Goal: Task Accomplishment & Management: Manage account settings

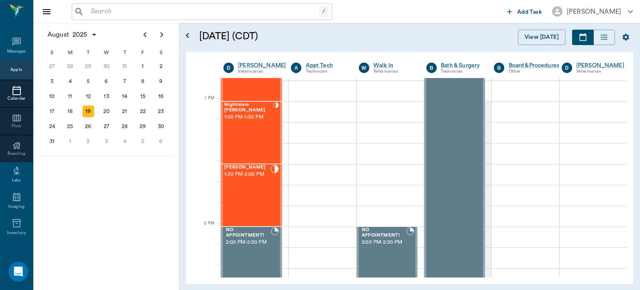
scroll to position [610, 0]
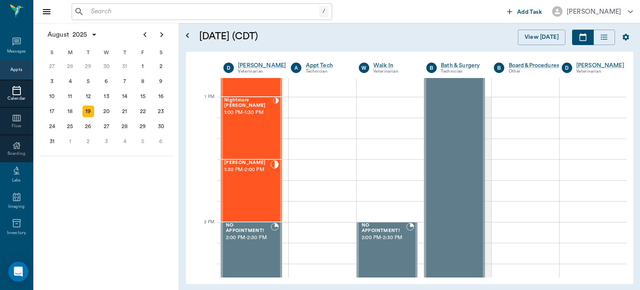
click at [244, 192] on div "[PERSON_NAME] 1:30 PM - 2:00 PM" at bounding box center [247, 190] width 46 height 61
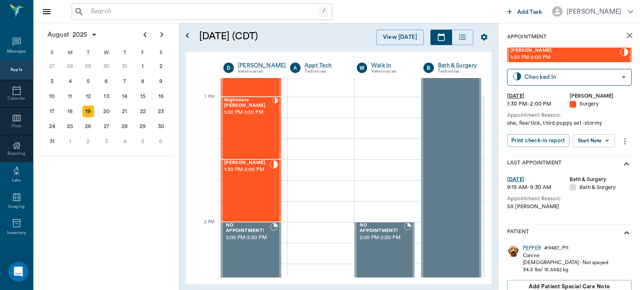
click at [598, 143] on body "/ ​ Add Task [PERSON_NAME] Nectar Messages Appts Calendar Flow Boarding Labs Im…" at bounding box center [320, 145] width 640 height 290
click at [596, 168] on button "View Surgery" at bounding box center [587, 171] width 34 height 10
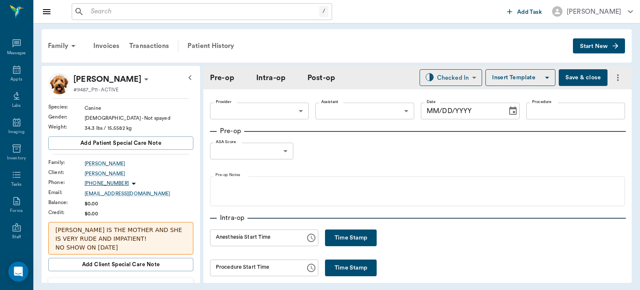
type input "63ec2f075fda476ae8351a4d"
type input "63ec2e7e52e12b0ba117b124"
type input "SPAY"
type input "1"
radio input "true"
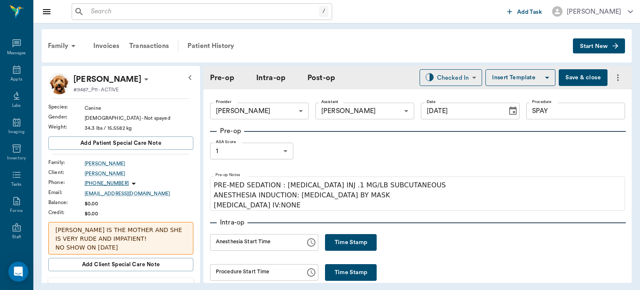
type input "[DATE]"
click at [346, 244] on button "Time Stamp" at bounding box center [351, 242] width 52 height 17
click at [222, 244] on input "12:01 PM" at bounding box center [255, 242] width 90 height 17
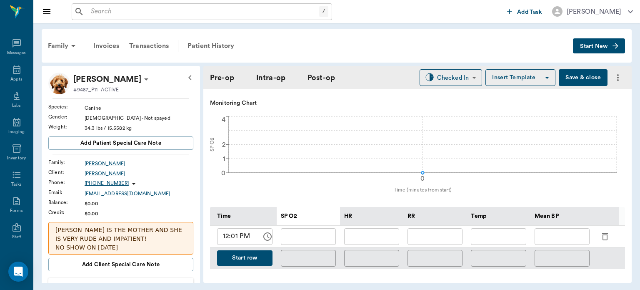
scroll to position [301, 0]
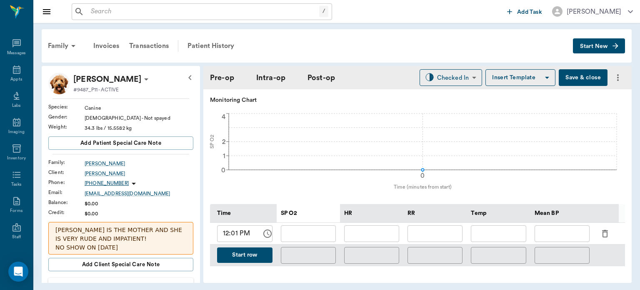
type input "11:45 PM"
click at [602, 230] on icon "button" at bounding box center [605, 233] width 6 height 7
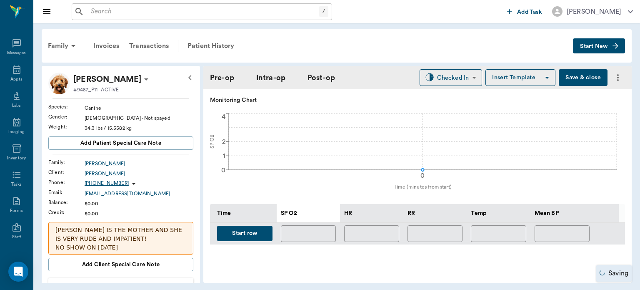
click at [258, 225] on button "Start row" at bounding box center [244, 232] width 55 height 15
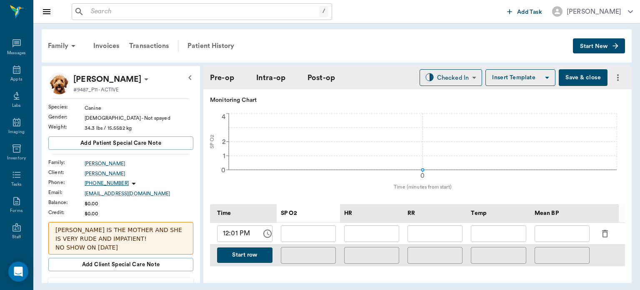
click at [445, 230] on input "text" at bounding box center [434, 233] width 55 height 17
type input "8"
click at [369, 228] on input "text" at bounding box center [371, 233] width 55 height 17
type input "99"
click at [305, 225] on input "text" at bounding box center [308, 233] width 55 height 17
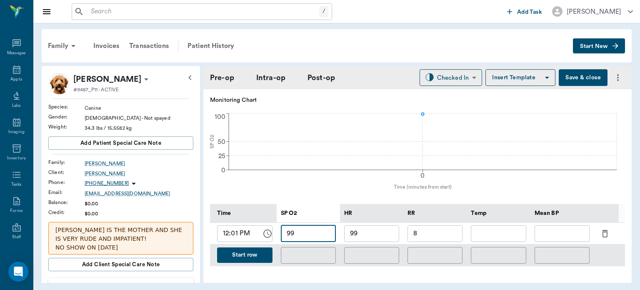
type input "99"
click at [255, 252] on button "Start row" at bounding box center [244, 254] width 55 height 15
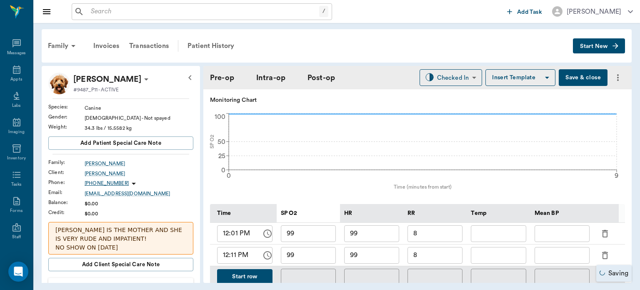
click at [382, 250] on input "99" at bounding box center [371, 255] width 55 height 17
type input "95"
click at [556, 247] on input "text" at bounding box center [562, 255] width 55 height 17
type input "70"
click at [438, 252] on input "8" at bounding box center [434, 255] width 55 height 17
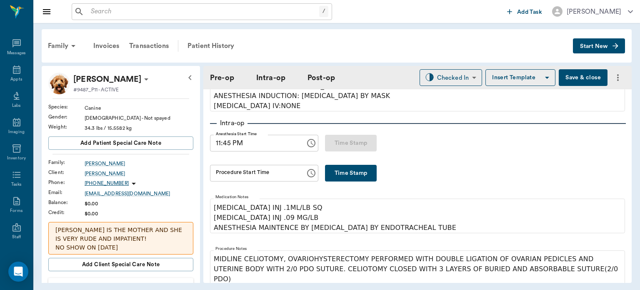
scroll to position [97, 0]
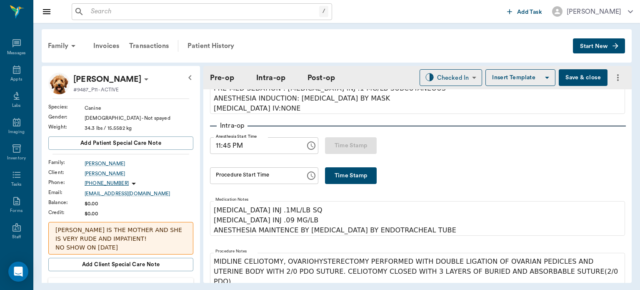
type input "10"
click at [351, 180] on button "Time Stamp" at bounding box center [351, 175] width 52 height 17
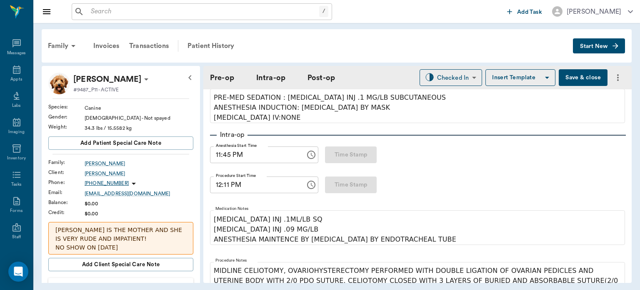
scroll to position [87, 0]
click at [227, 187] on input "12:11 PM" at bounding box center [255, 185] width 90 height 17
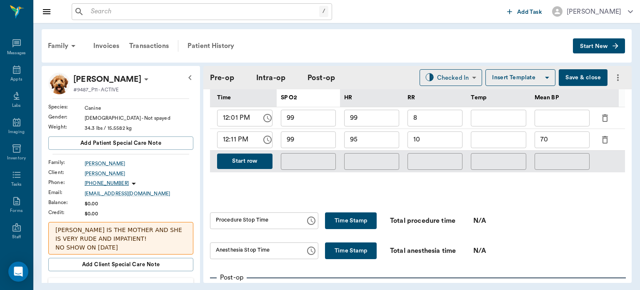
scroll to position [406, 0]
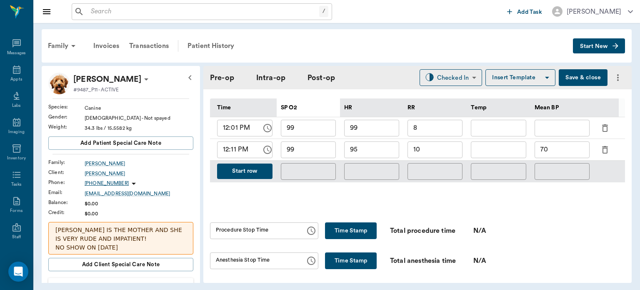
type input "12:08 PM"
click at [580, 79] on button "Save & close" at bounding box center [583, 77] width 49 height 17
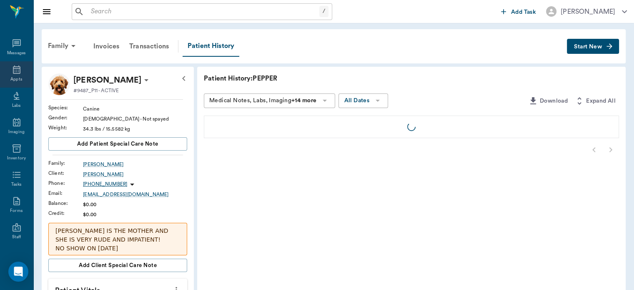
click at [13, 73] on icon at bounding box center [16, 69] width 7 height 8
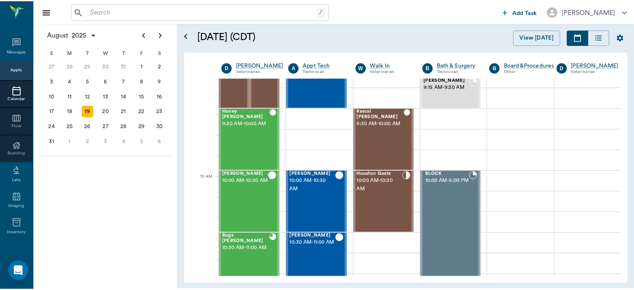
scroll to position [151, 0]
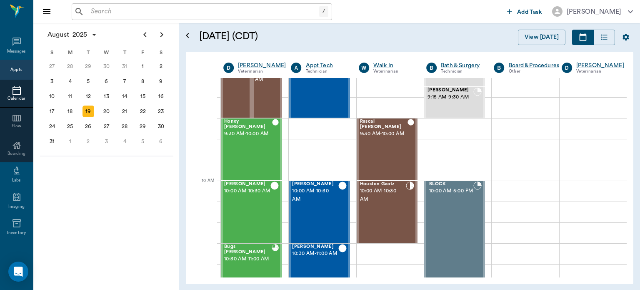
click at [377, 202] on span "10:00 AM - 10:30 AM" at bounding box center [383, 195] width 46 height 17
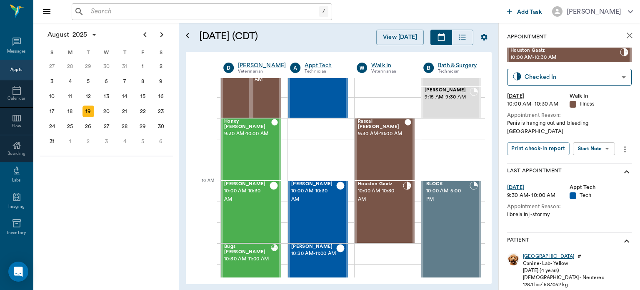
click at [535, 252] on div "[GEOGRAPHIC_DATA]" at bounding box center [548, 255] width 51 height 7
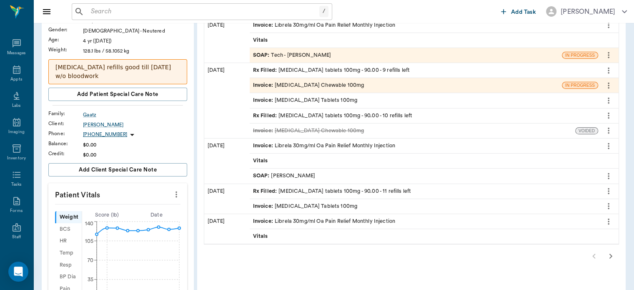
scroll to position [97, 0]
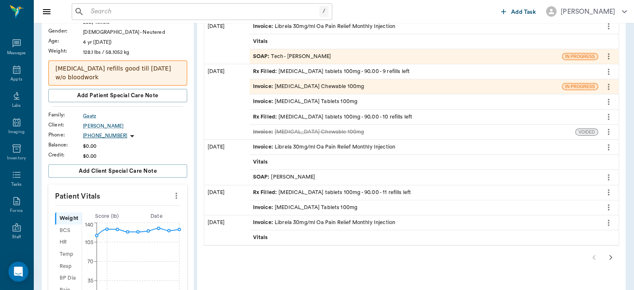
click at [610, 257] on icon "button" at bounding box center [610, 257] width 3 height 5
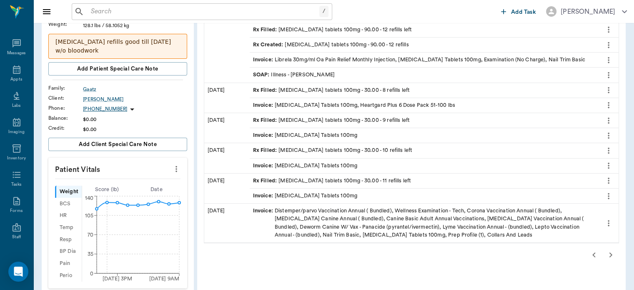
scroll to position [127, 0]
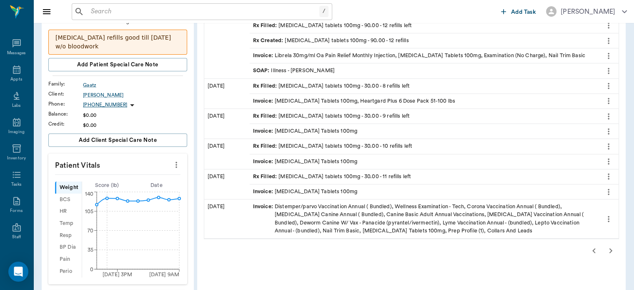
click at [593, 250] on icon "button" at bounding box center [593, 250] width 3 height 5
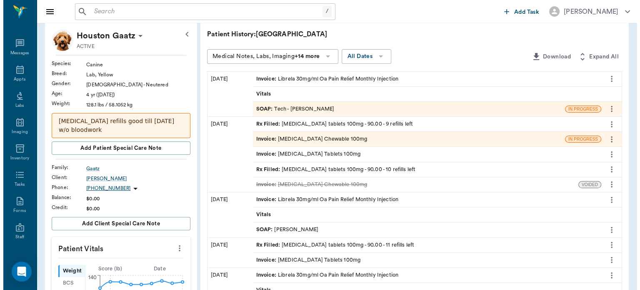
scroll to position [0, 0]
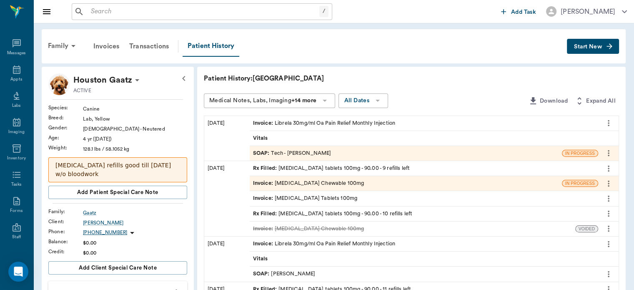
click at [13, 78] on div "Appts" at bounding box center [16, 79] width 12 height 6
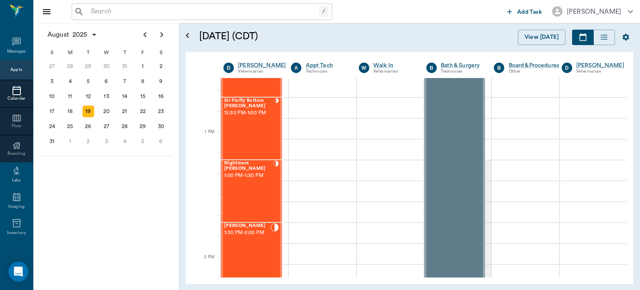
scroll to position [582, 0]
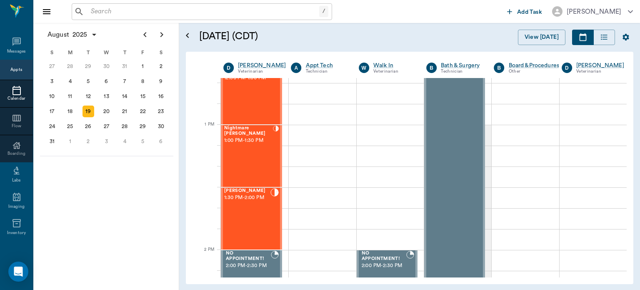
click at [252, 218] on div "[PERSON_NAME] 1:30 PM - 2:00 PM" at bounding box center [247, 218] width 46 height 61
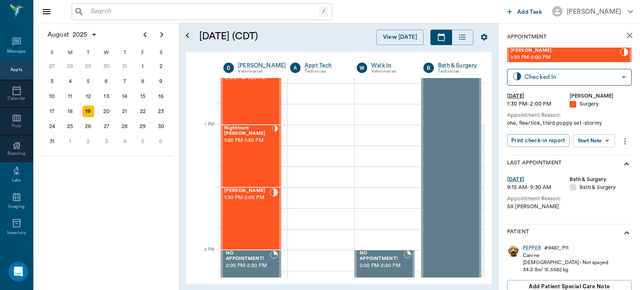
click at [602, 140] on body "/ ​ Add Task [PERSON_NAME] Nectar Messages Appts Calendar Flow Boarding Labs Im…" at bounding box center [320, 145] width 640 height 290
click at [598, 172] on button "View Surgery" at bounding box center [587, 171] width 34 height 10
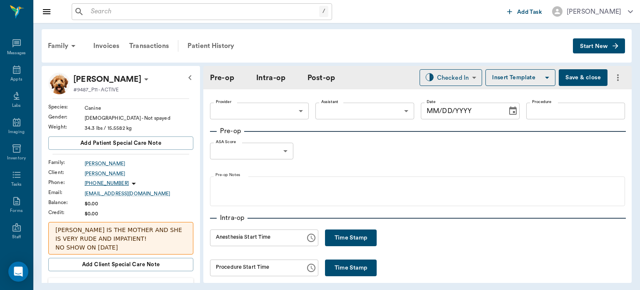
type input "63ec2f075fda476ae8351a4d"
type input "63ec2e7e52e12b0ba117b124"
type input "SPAY"
type input "1"
radio input "true"
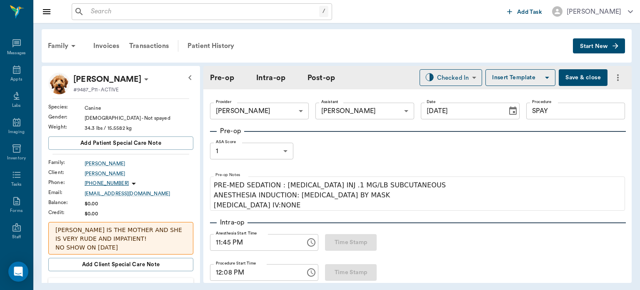
type input "[DATE]"
type input "11:45 PM"
type input "12:08 PM"
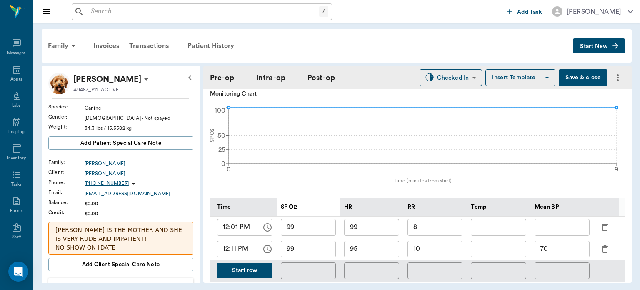
scroll to position [309, 0]
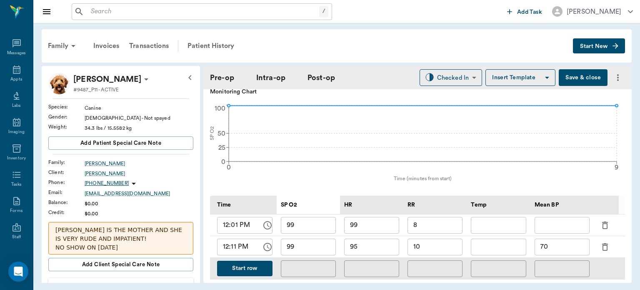
click at [254, 265] on button "Start row" at bounding box center [244, 267] width 55 height 15
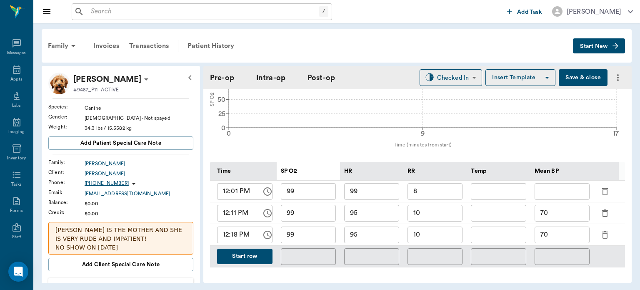
scroll to position [348, 0]
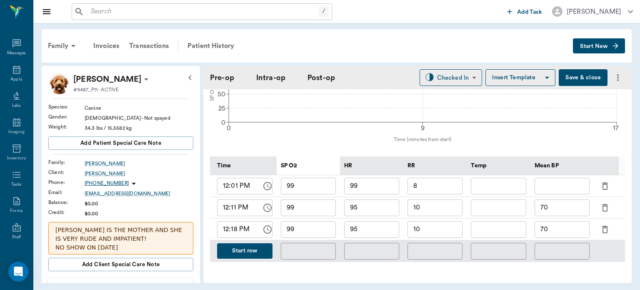
click at [378, 227] on input "95" at bounding box center [371, 229] width 55 height 17
type input "92"
click at [312, 227] on input "99" at bounding box center [308, 229] width 55 height 17
type input "98"
click at [426, 221] on input "10" at bounding box center [434, 229] width 55 height 17
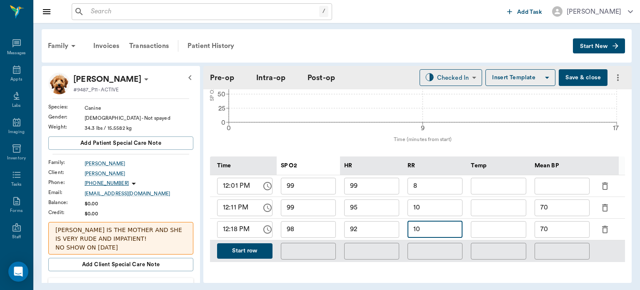
type input "1"
type input "8"
click at [566, 222] on input "70" at bounding box center [562, 229] width 55 height 17
type input "7"
type input "68"
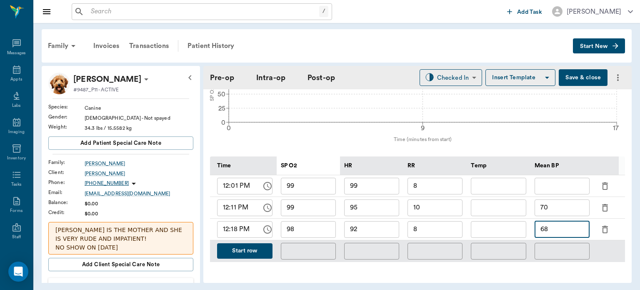
click at [571, 75] on button "Save & close" at bounding box center [583, 77] width 49 height 17
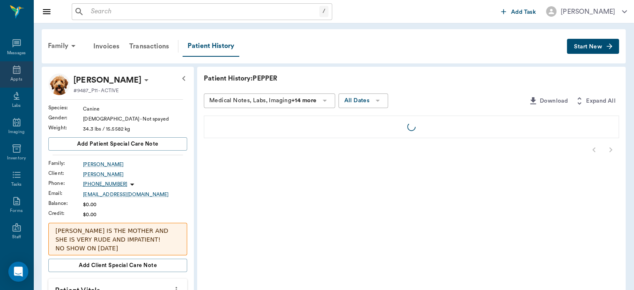
click at [13, 73] on icon at bounding box center [16, 69] width 7 height 8
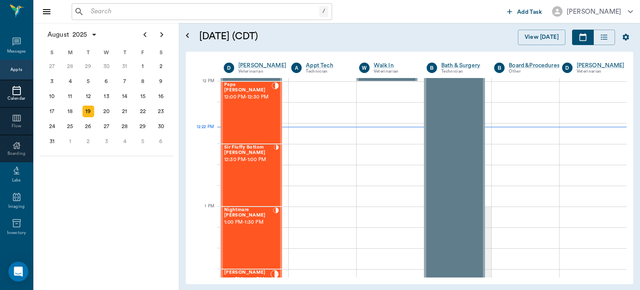
scroll to position [500, 0]
click at [259, 230] on div "Nightmare [PERSON_NAME] 1:00 PM - 1:30 PM" at bounding box center [248, 237] width 49 height 61
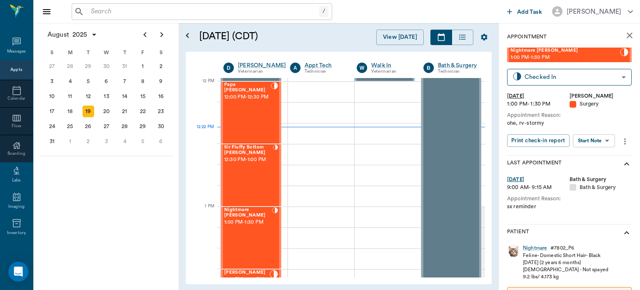
click at [602, 140] on body "/ ​ Add Task [PERSON_NAME] Nectar Messages Appts Calendar Flow Boarding Labs Im…" at bounding box center [320, 145] width 640 height 290
click at [594, 171] on button "View Surgery" at bounding box center [587, 171] width 34 height 10
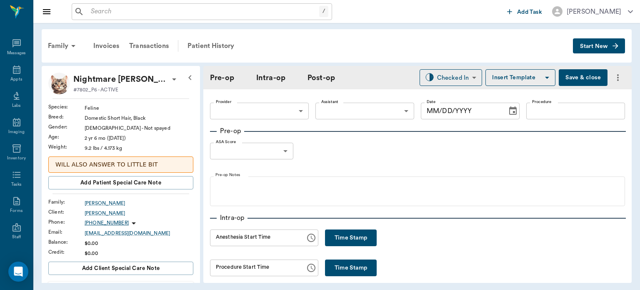
type input "63ec2f075fda476ae8351a4d"
type input "63ec2e7e52e12b0ba117b124"
type input "SPAY"
type input "1"
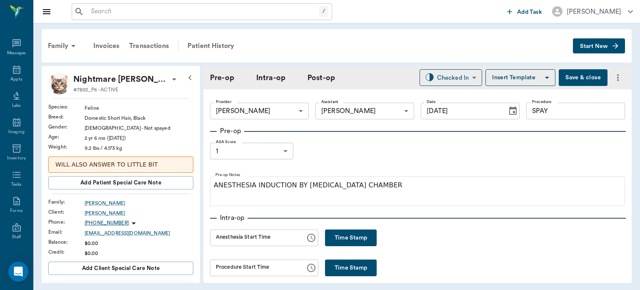
type input "[DATE]"
click at [333, 239] on button "Time Stamp" at bounding box center [351, 237] width 52 height 17
click at [228, 235] on input "12:22 PM" at bounding box center [255, 237] width 90 height 17
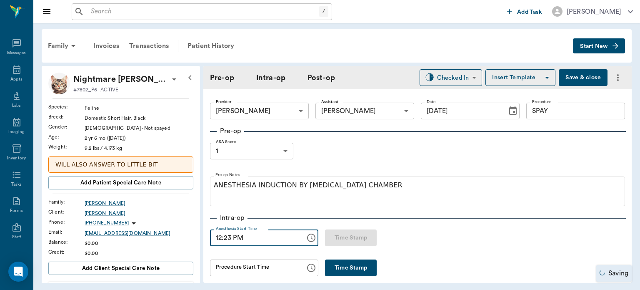
type input "12:23 PM"
click at [579, 77] on button "Save & close" at bounding box center [583, 77] width 49 height 17
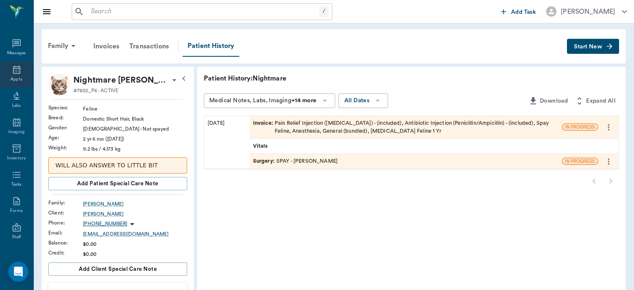
click at [13, 72] on icon at bounding box center [16, 69] width 7 height 8
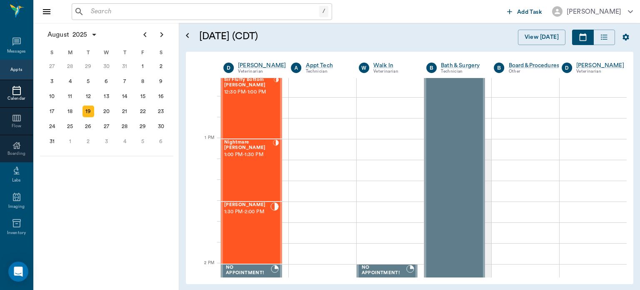
scroll to position [568, 0]
click at [237, 228] on div "[PERSON_NAME] 1:30 PM - 2:00 PM" at bounding box center [247, 231] width 46 height 61
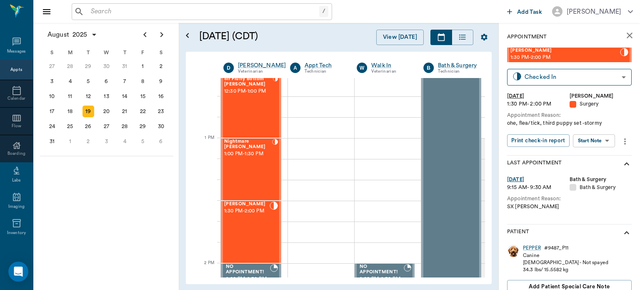
click at [595, 146] on body "/ ​ Add Task [PERSON_NAME] Nectar Messages Appts Calendar Flow Boarding Labs Im…" at bounding box center [320, 145] width 640 height 290
click at [603, 170] on button "View Surgery" at bounding box center [587, 171] width 34 height 10
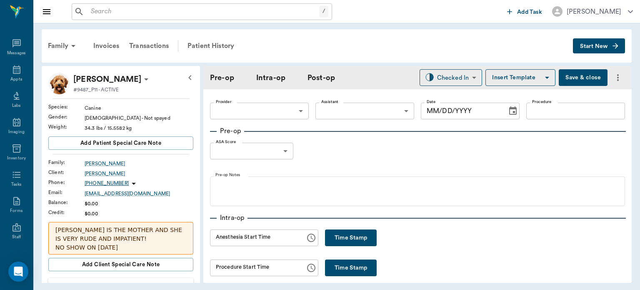
type input "63ec2f075fda476ae8351a4d"
type input "63ec2e7e52e12b0ba117b124"
type input "SPAY"
type input "1"
radio input "true"
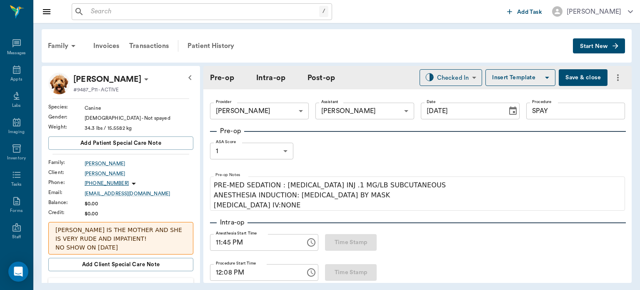
type input "[DATE]"
type input "11:45 PM"
type input "12:08 PM"
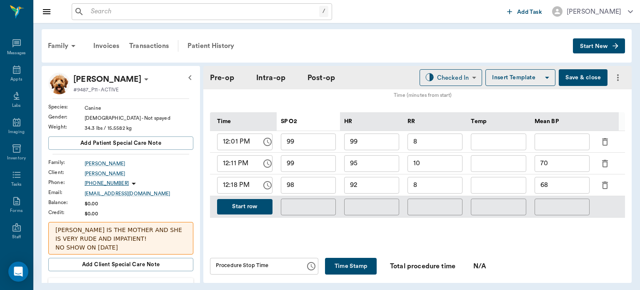
scroll to position [394, 0]
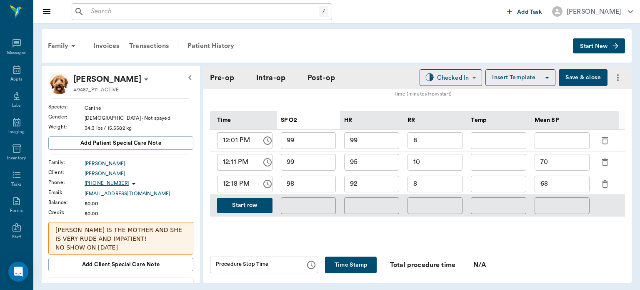
click at [535, 224] on div "Time SP O2 HR RR Temp Mean BP 12:01 PM ​ 99 ​ 99 ​ 8 ​ ​ ​ 12:11 PM ​ 99 ​ 95 ​…" at bounding box center [417, 163] width 415 height 132
click at [249, 199] on button "Start row" at bounding box center [244, 204] width 55 height 15
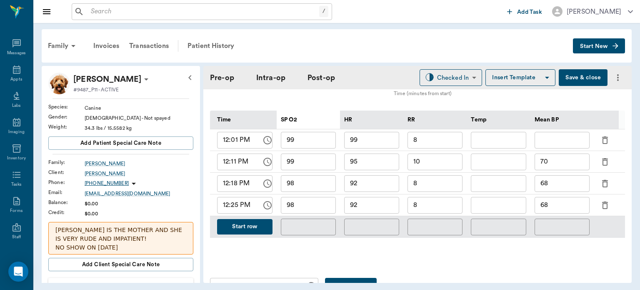
click at [557, 199] on input "68" at bounding box center [562, 205] width 55 height 17
type input "6"
type input "74"
click at [372, 200] on input "92" at bounding box center [371, 205] width 55 height 17
type input "9"
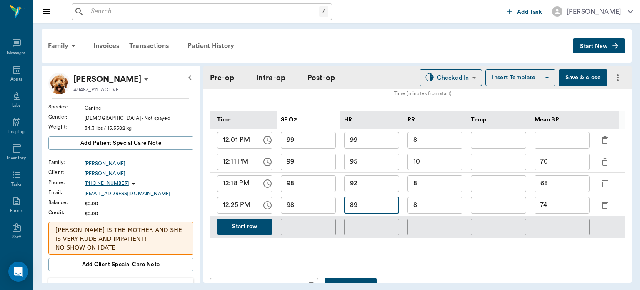
type input "89"
click at [310, 197] on input "98" at bounding box center [308, 205] width 55 height 17
type input "99"
click at [435, 202] on input "8" at bounding box center [434, 205] width 55 height 17
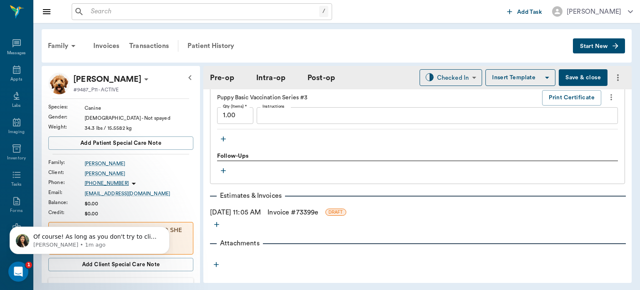
scroll to position [1167, 0]
type input "12"
click at [167, 229] on icon "Dismiss notification" at bounding box center [167, 228] width 5 height 5
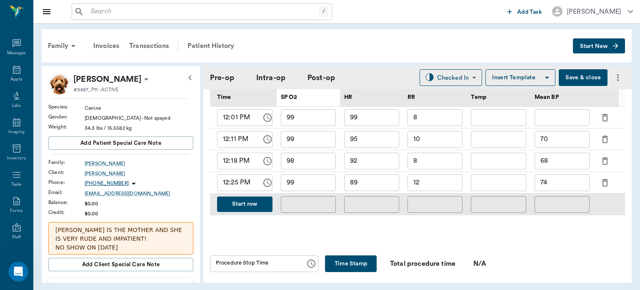
scroll to position [417, 0]
click at [257, 196] on button "Start row" at bounding box center [244, 203] width 55 height 15
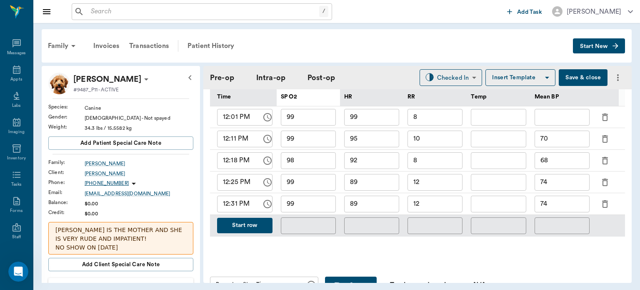
click at [559, 202] on input "74" at bounding box center [562, 203] width 55 height 17
type input "72"
click at [377, 198] on input "89" at bounding box center [371, 203] width 55 height 17
type input "8"
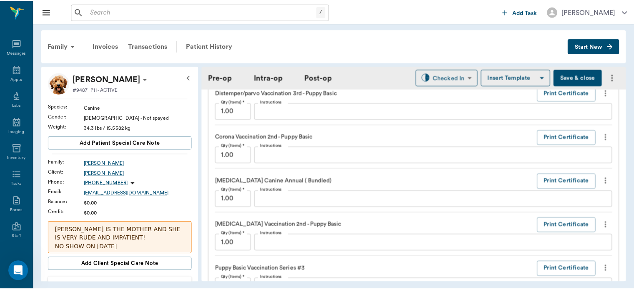
scroll to position [1189, 0]
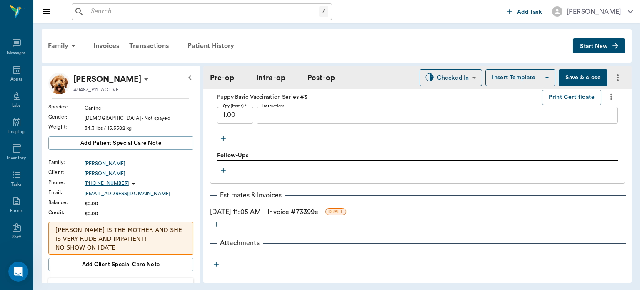
type input "93"
click at [318, 207] on link "Invoice # 73399e" at bounding box center [292, 212] width 51 height 10
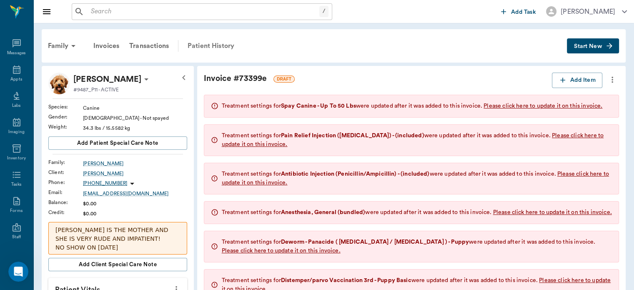
click at [220, 41] on div "Patient History" at bounding box center [210, 46] width 57 height 20
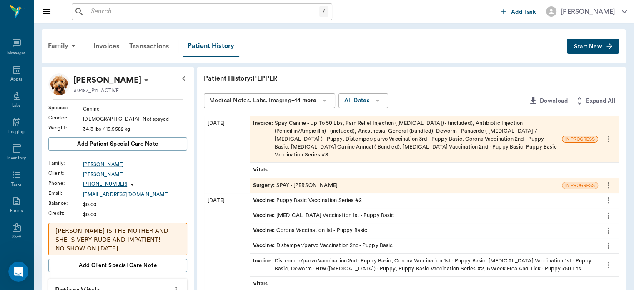
click at [265, 120] on span "Invoice :" at bounding box center [264, 139] width 22 height 40
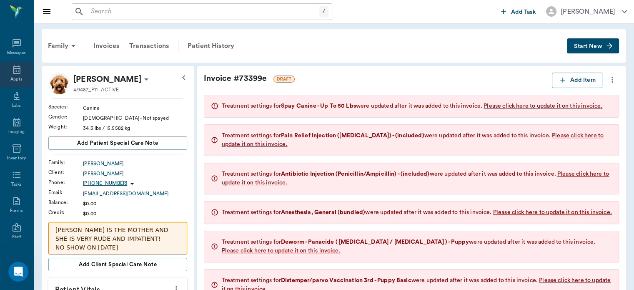
click at [15, 70] on icon at bounding box center [17, 70] width 10 height 10
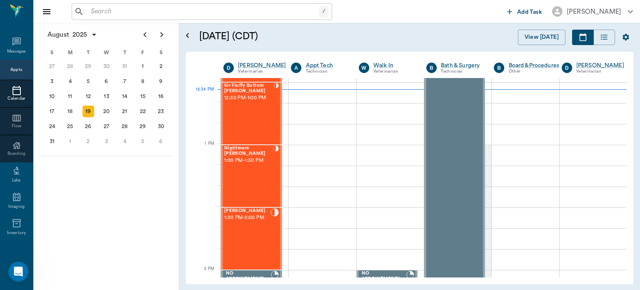
scroll to position [563, 0]
click at [247, 228] on div "[PERSON_NAME] 1:30 PM - 2:00 PM" at bounding box center [247, 237] width 46 height 61
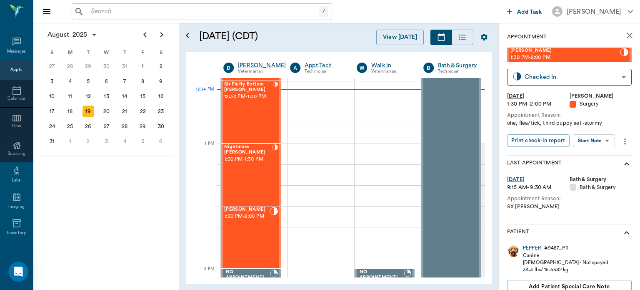
click at [586, 141] on body "/ ​ Add Task [PERSON_NAME] Nectar Messages Appts Calendar Flow Boarding Labs Im…" at bounding box center [320, 145] width 640 height 290
click at [591, 170] on button "View Surgery" at bounding box center [587, 171] width 34 height 10
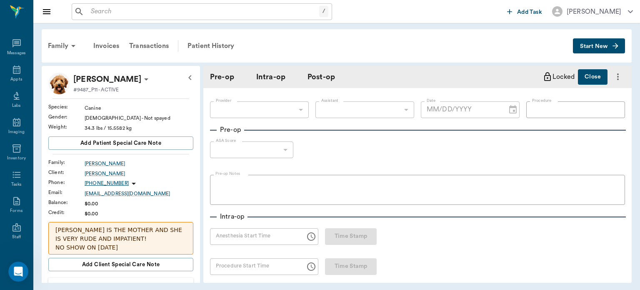
type input "63ec2f075fda476ae8351a4d"
type input "63ec2e7e52e12b0ba117b124"
type input "SPAY"
type input "1"
radio input "true"
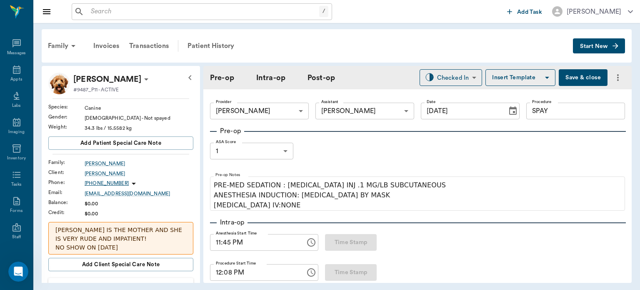
type input "[DATE]"
type input "11:45 PM"
type input "12:08 PM"
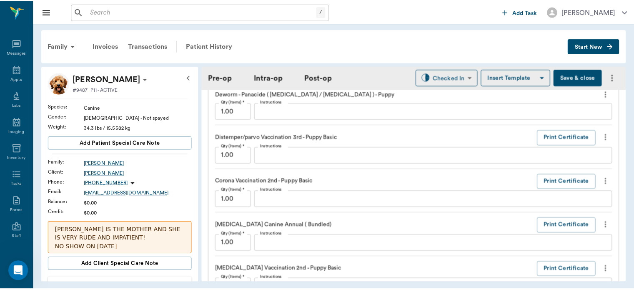
scroll to position [1189, 0]
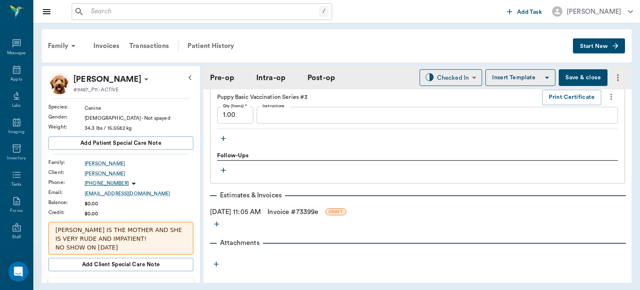
click at [307, 207] on link "Invoice # 73399e" at bounding box center [292, 212] width 51 height 10
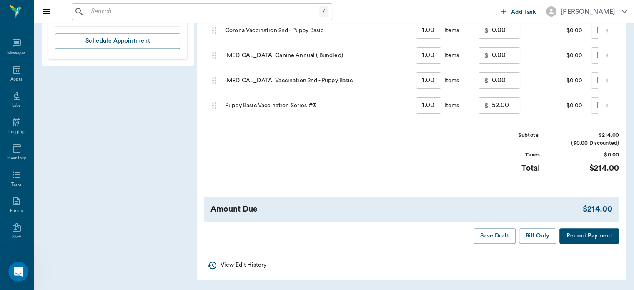
scroll to position [605, 0]
click at [541, 236] on button "Bill Only" at bounding box center [537, 235] width 37 height 15
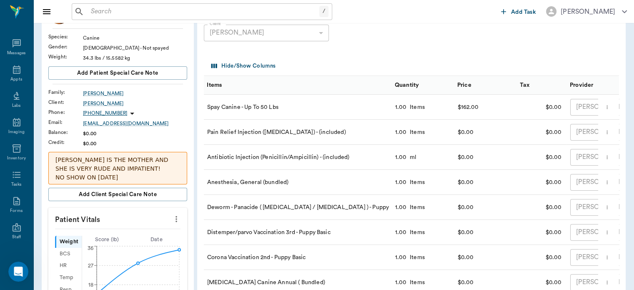
scroll to position [0, 0]
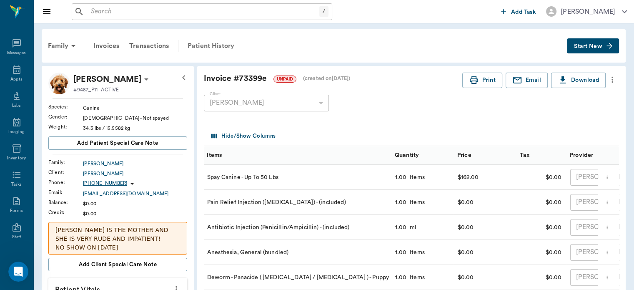
click at [227, 40] on div "Patient History" at bounding box center [210, 46] width 57 height 20
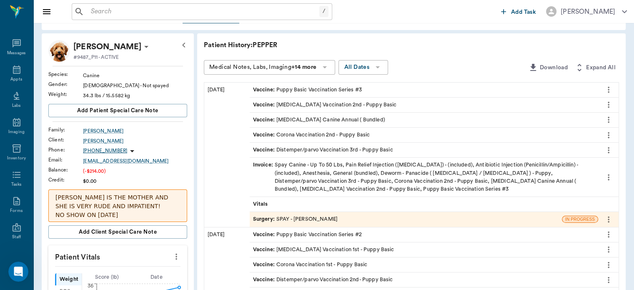
scroll to position [40, 0]
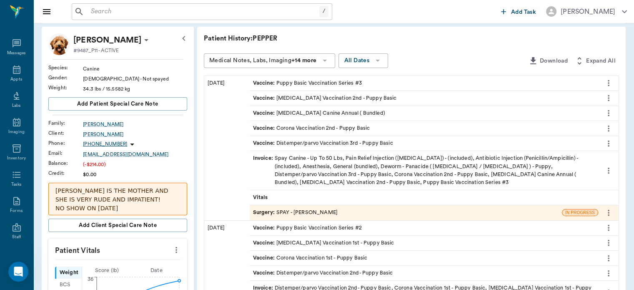
click at [267, 213] on span "Surgery :" at bounding box center [264, 212] width 23 height 8
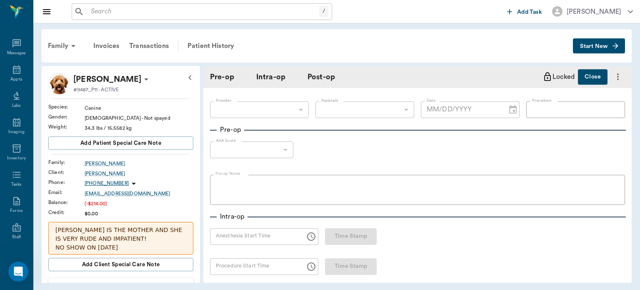
type input "63ec2f075fda476ae8351a4d"
type input "63ec2e7e52e12b0ba117b124"
type input "SPAY"
type input "1"
radio input "true"
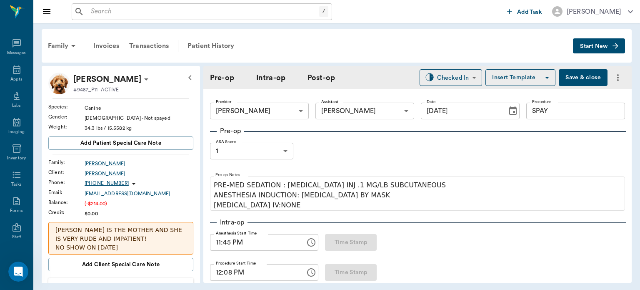
type input "[DATE]"
type input "11:45 PM"
type input "12:08 PM"
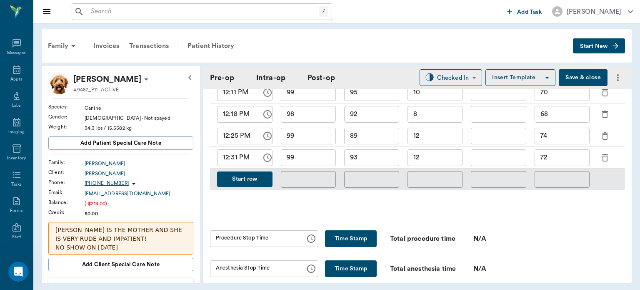
scroll to position [463, 0]
click at [451, 80] on body "/ ​ Add Task [PERSON_NAME] Nectar Messages Appts Labs Imaging Inventory Tasks F…" at bounding box center [320, 145] width 640 height 290
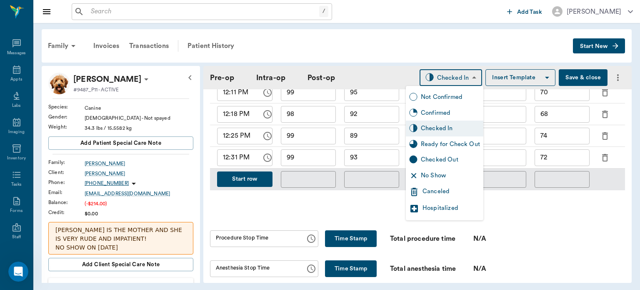
click at [471, 145] on div "Ready for Check Out" at bounding box center [450, 144] width 59 height 9
type input "READY_TO_CHECKOUT"
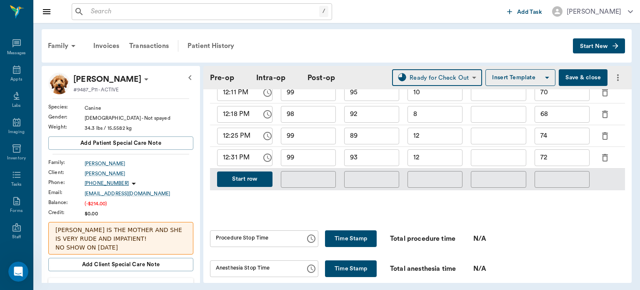
click at [353, 235] on button "Time Stamp" at bounding box center [351, 238] width 52 height 17
type input "12:36 PM"
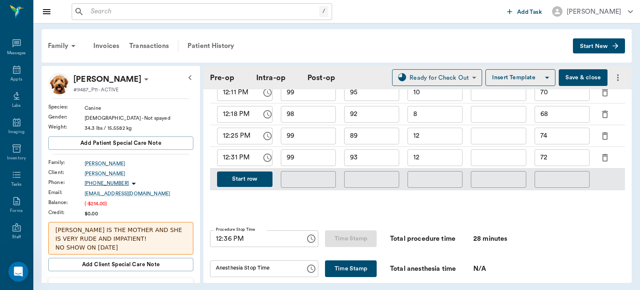
click at [345, 263] on button "Time Stamp" at bounding box center [351, 268] width 52 height 17
type input "12:36 PM"
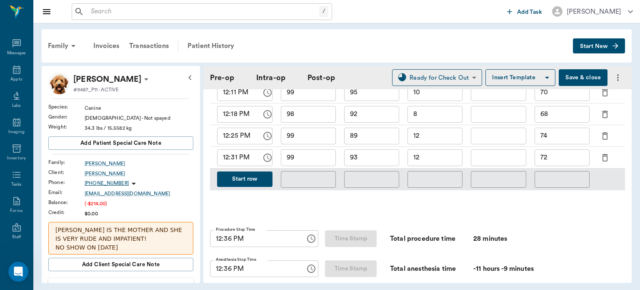
click at [582, 79] on button "Save & close" at bounding box center [583, 77] width 49 height 17
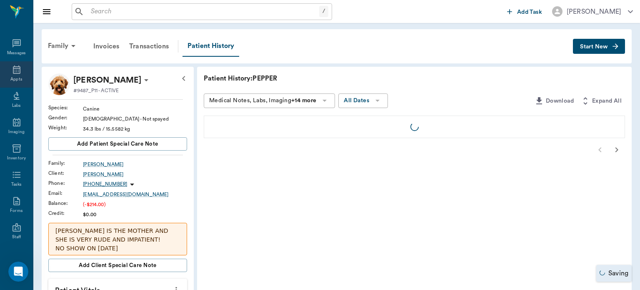
click at [12, 72] on icon at bounding box center [17, 70] width 10 height 10
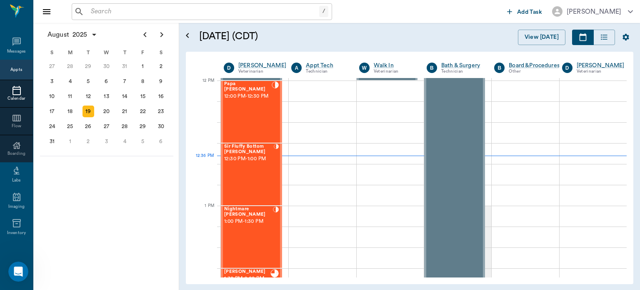
scroll to position [501, 0]
click at [248, 227] on div "Nightmare [PERSON_NAME] 1:00 PM - 1:30 PM" at bounding box center [248, 236] width 49 height 61
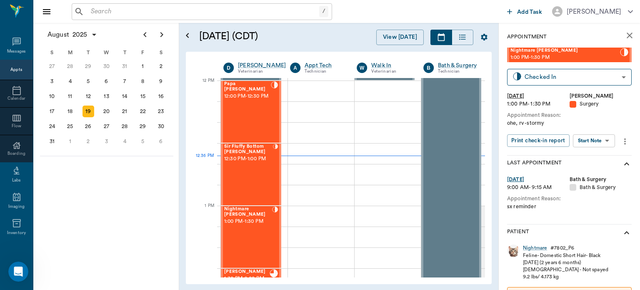
click at [602, 142] on body "/ ​ Add Task [PERSON_NAME] Nectar Messages Appts Calendar Flow Boarding Labs Im…" at bounding box center [320, 145] width 640 height 290
click at [597, 173] on button "View Surgery" at bounding box center [587, 171] width 34 height 10
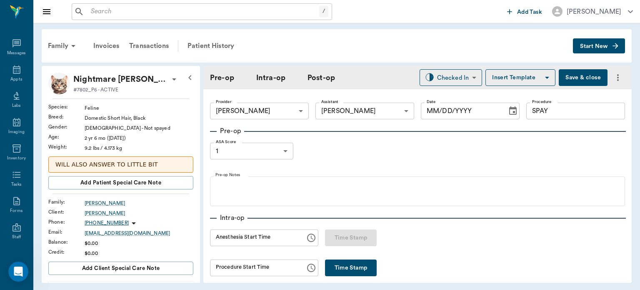
type input "63ec2f075fda476ae8351a4d"
type input "63ec2e7e52e12b0ba117b124"
type input "SPAY"
type input "1"
type input "[DATE]"
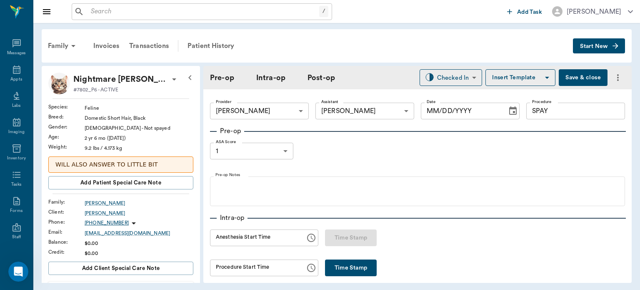
type input "12:23 PM"
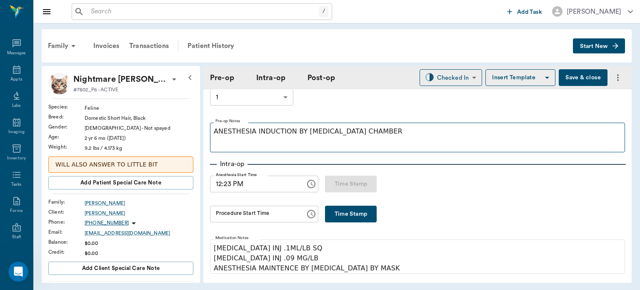
scroll to position [63, 0]
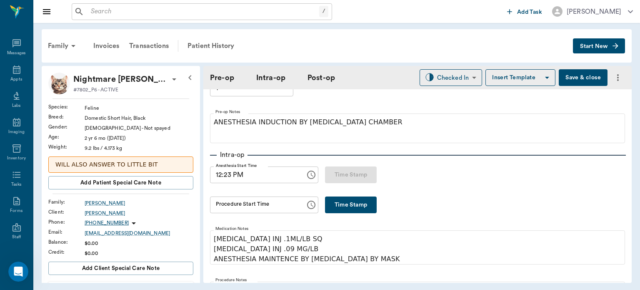
click at [353, 208] on button "Time Stamp" at bounding box center [351, 204] width 52 height 17
type input "12:48 PM"
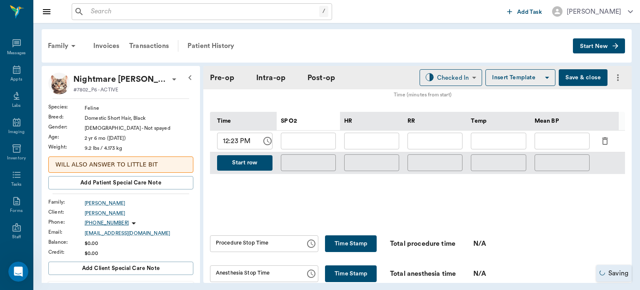
scroll to position [389, 0]
click at [312, 137] on input "text" at bounding box center [308, 140] width 55 height 17
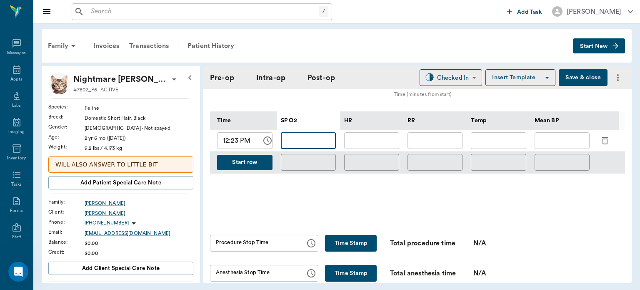
click at [235, 132] on input "12:23 PM" at bounding box center [236, 140] width 39 height 17
type input "12:50 PM"
click at [297, 134] on input "text" at bounding box center [308, 140] width 55 height 17
click at [553, 132] on input "text" at bounding box center [562, 140] width 55 height 17
type input "95"
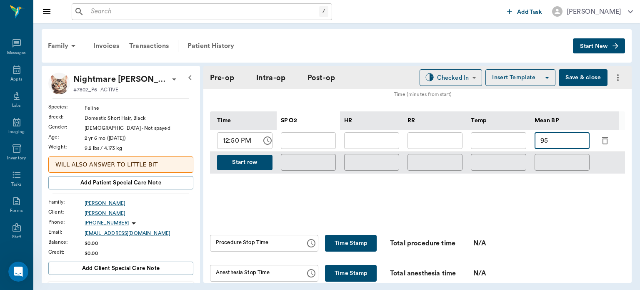
click at [376, 137] on input "text" at bounding box center [371, 140] width 55 height 17
click at [454, 136] on input "text" at bounding box center [434, 140] width 55 height 17
type input "12"
click at [509, 139] on input "text" at bounding box center [498, 140] width 55 height 17
click at [375, 137] on input "text" at bounding box center [371, 140] width 55 height 17
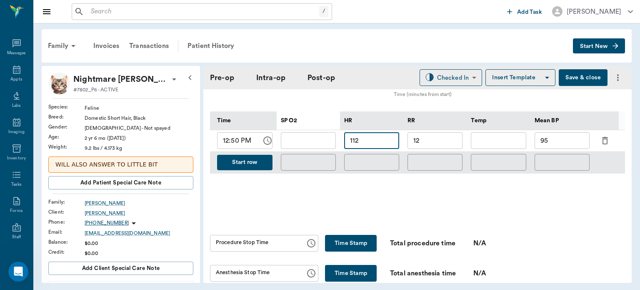
type input "112"
click at [317, 137] on input "text" at bounding box center [308, 140] width 55 height 17
type input "9"
type input "100"
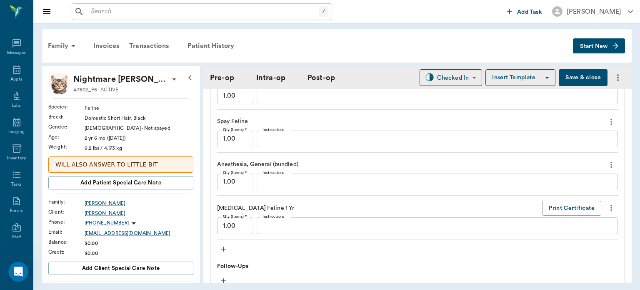
scroll to position [809, 0]
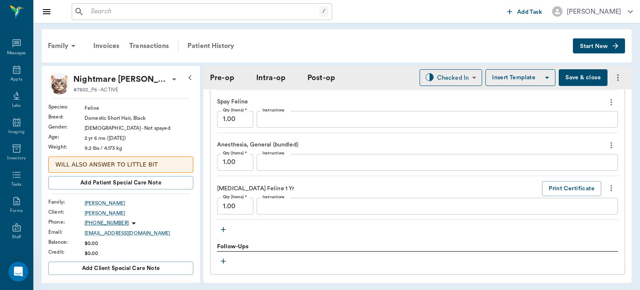
click at [223, 227] on icon "button" at bounding box center [223, 229] width 5 height 5
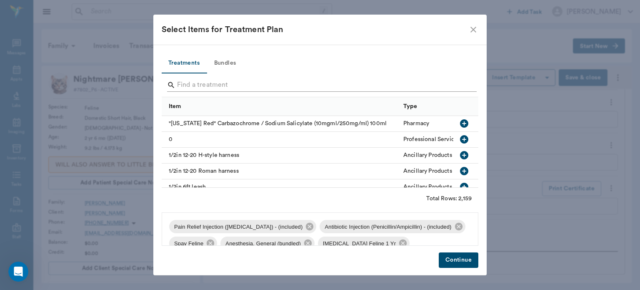
click at [224, 83] on input "Search" at bounding box center [320, 84] width 287 height 13
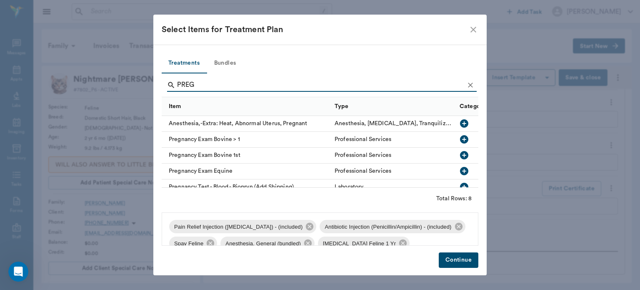
type input "PREG"
click at [460, 122] on icon "button" at bounding box center [464, 123] width 8 height 8
click at [456, 261] on button "Continue" at bounding box center [459, 259] width 40 height 15
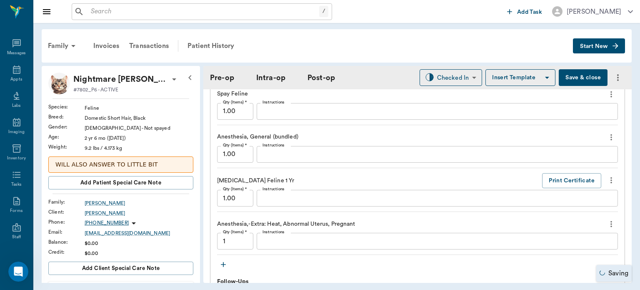
scroll to position [817, 0]
click at [297, 236] on textarea "Instructions" at bounding box center [437, 241] width 350 height 10
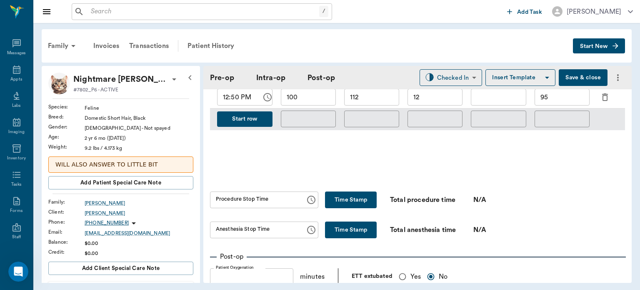
scroll to position [461, 0]
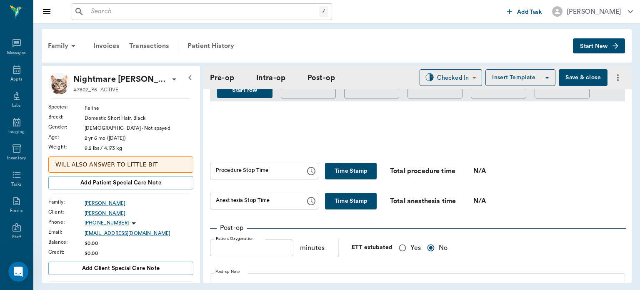
click at [348, 163] on button "Time Stamp" at bounding box center [351, 170] width 52 height 17
type input "01:15 PM"
click at [339, 192] on button "Time Stamp" at bounding box center [351, 200] width 52 height 17
type input "01:15 PM"
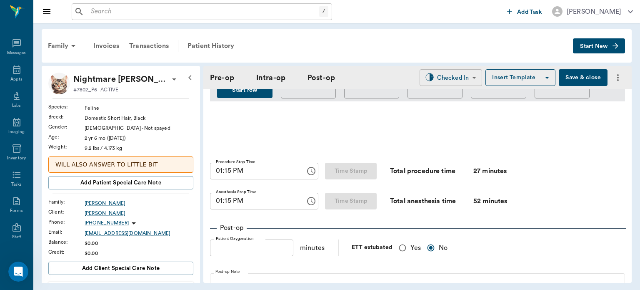
click at [454, 75] on body "/ ​ Add Task [PERSON_NAME] Nectar Messages Appts Labs Imaging Inventory Tasks F…" at bounding box center [320, 145] width 640 height 290
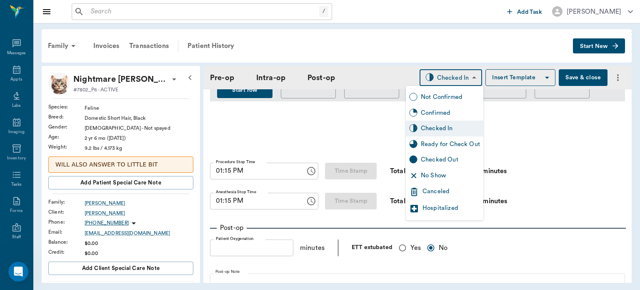
click at [463, 146] on div "Ready for Check Out" at bounding box center [450, 144] width 59 height 9
type input "READY_TO_CHECKOUT"
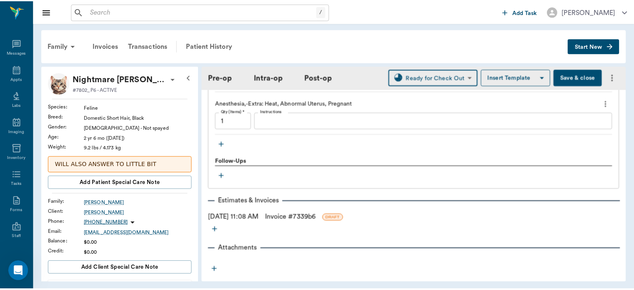
scroll to position [944, 0]
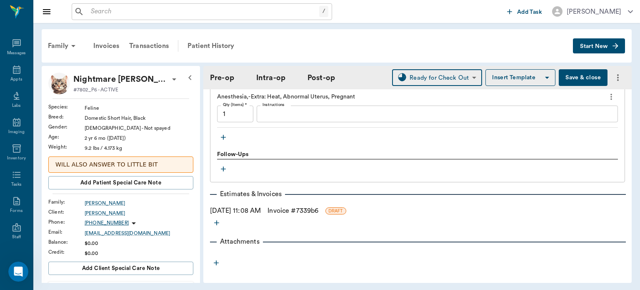
click at [311, 206] on link "Invoice # 7339b6" at bounding box center [292, 210] width 51 height 10
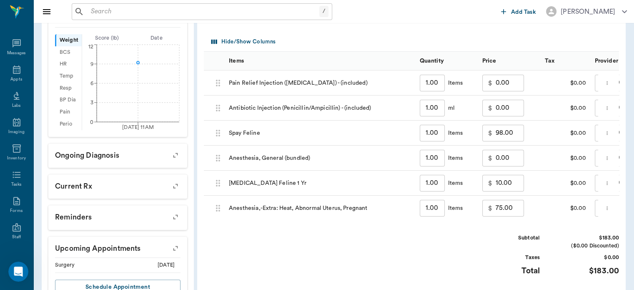
scroll to position [278, 0]
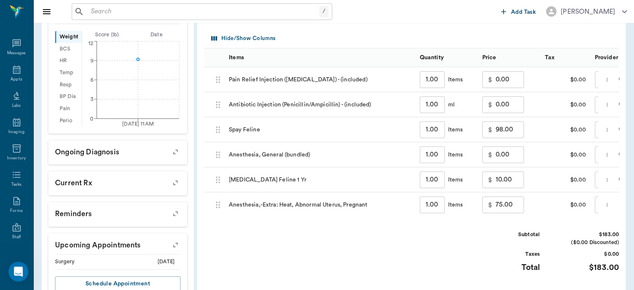
click at [497, 210] on input "75.00" at bounding box center [509, 204] width 28 height 17
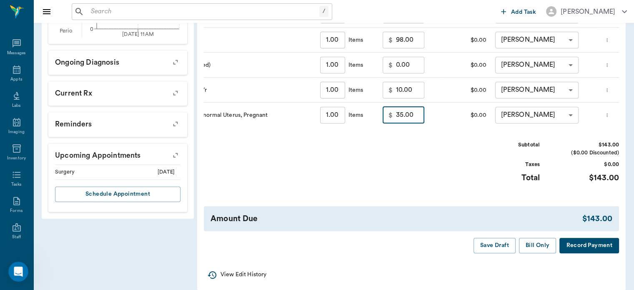
scroll to position [391, 0]
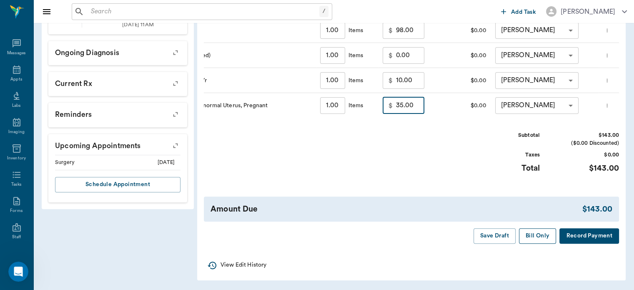
type input "35.00"
click at [536, 235] on button "Bill Only" at bounding box center [537, 235] width 37 height 15
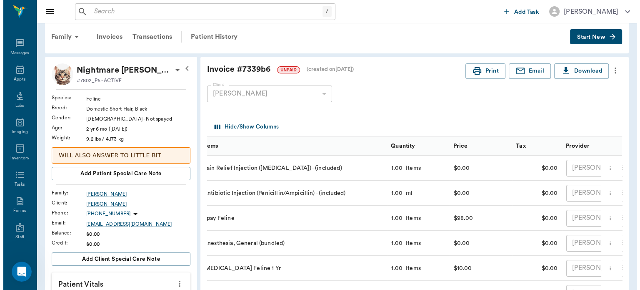
scroll to position [0, 0]
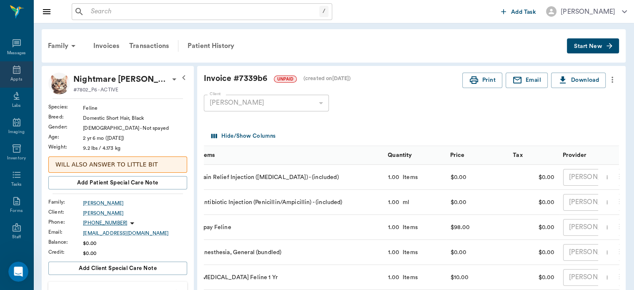
click at [15, 69] on icon at bounding box center [17, 70] width 10 height 10
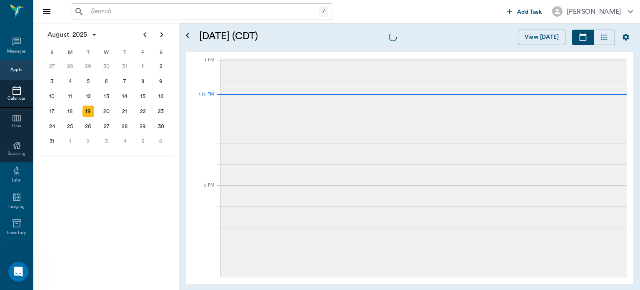
scroll to position [625, 0]
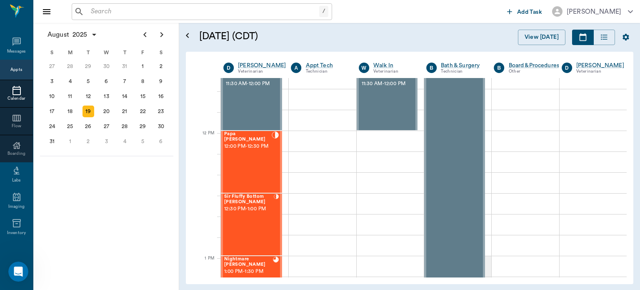
scroll to position [448, 0]
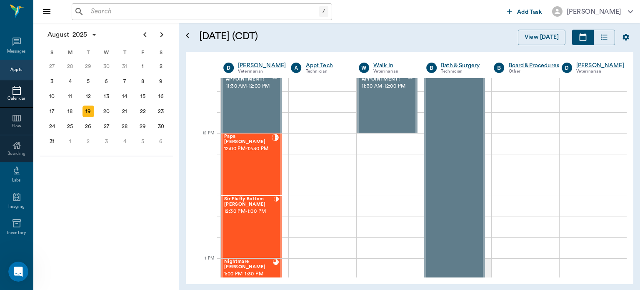
click at [250, 153] on span "12:00 PM - 12:30 PM" at bounding box center [247, 149] width 47 height 8
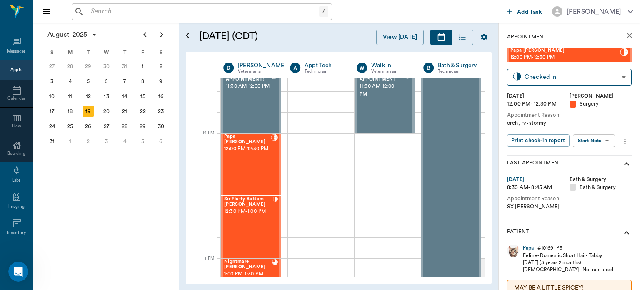
click at [607, 137] on body "/ ​ Add Task Dr. Bert Ellsworth Nectar Messages Appts Calendar Flow Boarding La…" at bounding box center [320, 145] width 640 height 290
click at [595, 170] on button "View Surgery" at bounding box center [587, 171] width 34 height 10
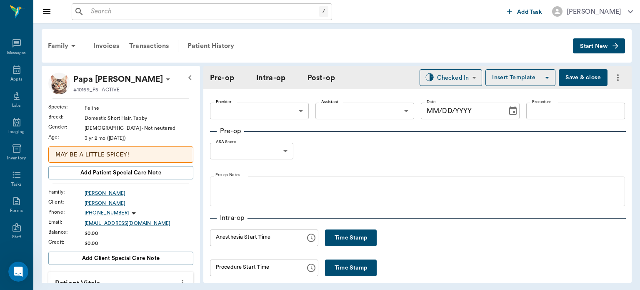
type input "63ec2f075fda476ae8351a4d"
type input "63ec2e7e52e12b0ba117b124"
type input "NEUTER"
type input "1"
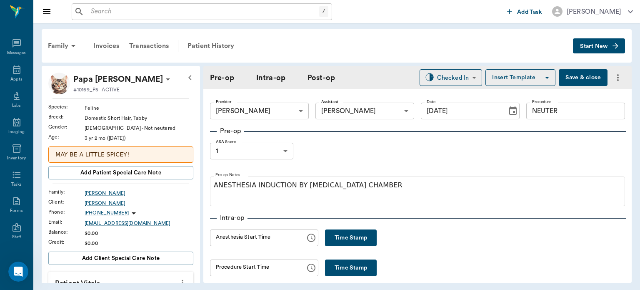
type input "[DATE]"
click at [364, 234] on button "Time Stamp" at bounding box center [351, 237] width 52 height 17
click at [225, 239] on input "01:24 PM" at bounding box center [255, 237] width 90 height 17
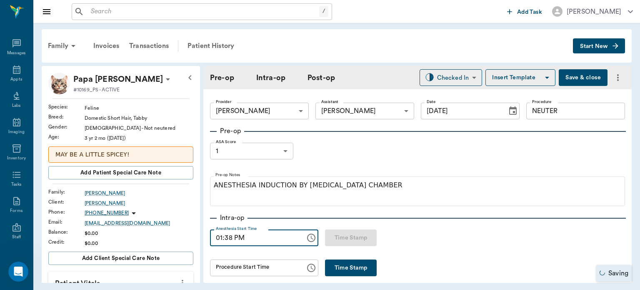
click at [228, 237] on input "01:38 PM" at bounding box center [255, 237] width 90 height 17
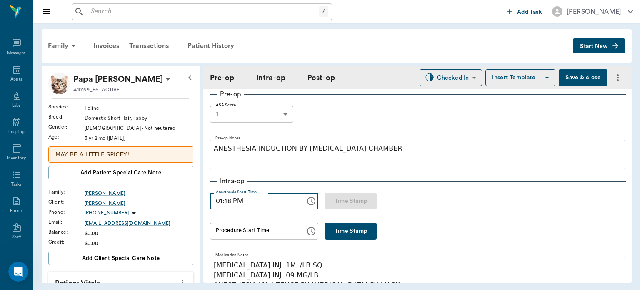
scroll to position [35, 0]
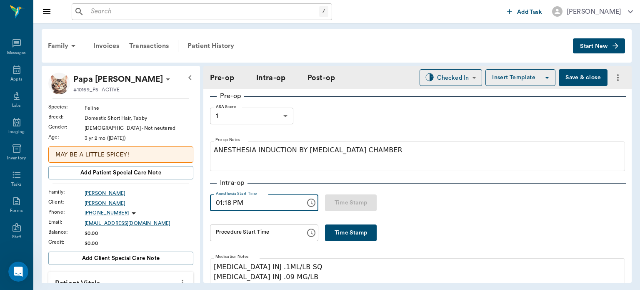
type input "01:18 PM"
click at [351, 234] on button "Time Stamp" at bounding box center [351, 232] width 52 height 17
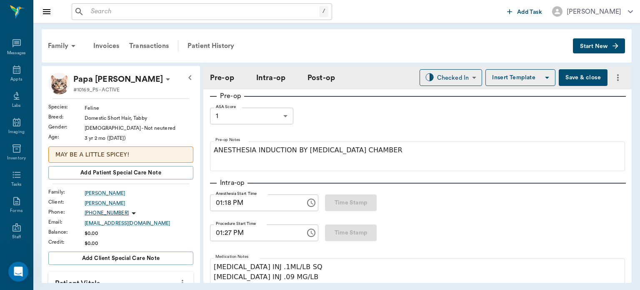
type input "01:27 PM"
click at [454, 75] on body "/ ​ Add Task Dr. Bert Ellsworth Nectar Messages Appts Labs Imaging Inventory Ta…" at bounding box center [320, 145] width 640 height 290
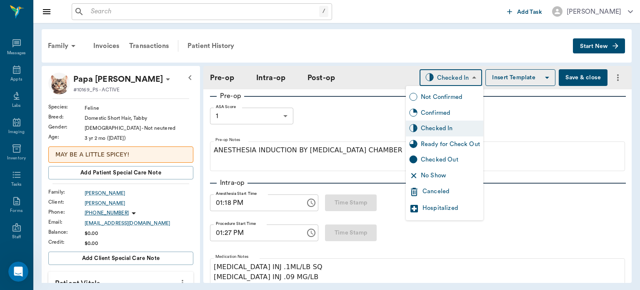
click at [435, 145] on div "Ready for Check Out" at bounding box center [450, 144] width 59 height 9
type input "READY_TO_CHECKOUT"
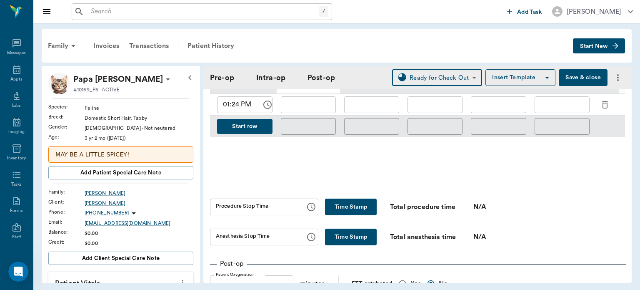
scroll to position [425, 0]
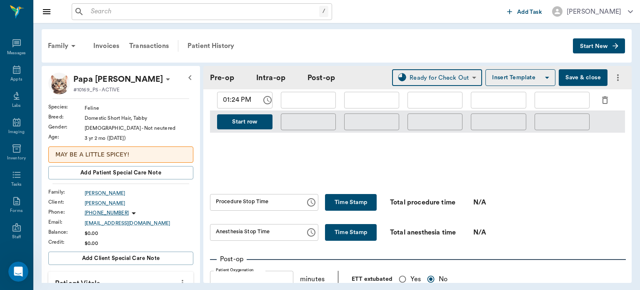
click at [338, 200] on button "Time Stamp" at bounding box center [351, 202] width 52 height 17
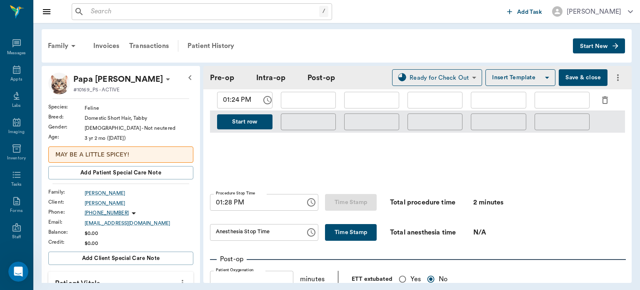
click at [227, 202] on input "01:28 PM" at bounding box center [255, 202] width 90 height 17
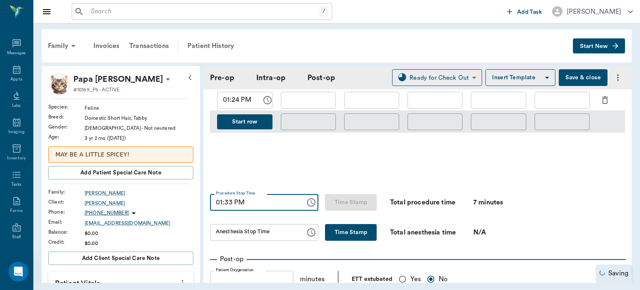
type input "01:33 PM"
click at [352, 232] on button "Time Stamp" at bounding box center [351, 232] width 52 height 17
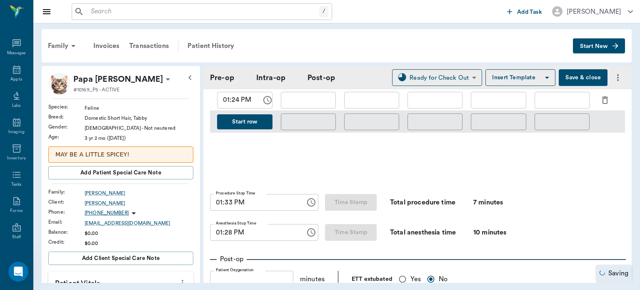
click at [229, 235] on input "01:28 PM" at bounding box center [255, 232] width 90 height 17
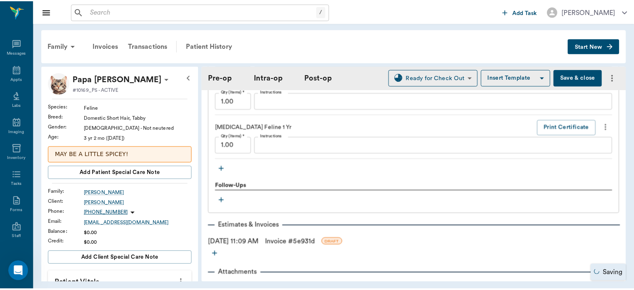
scroll to position [901, 0]
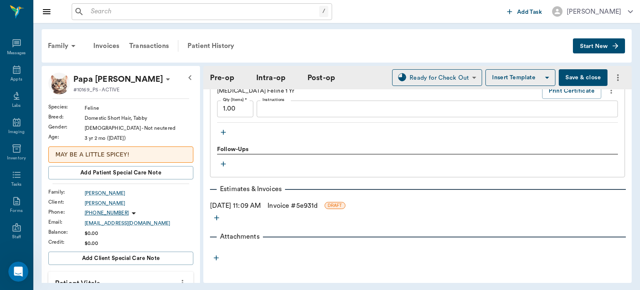
type input "01:33 PM"
click at [315, 202] on link "Invoice # 5e931d" at bounding box center [292, 205] width 50 height 10
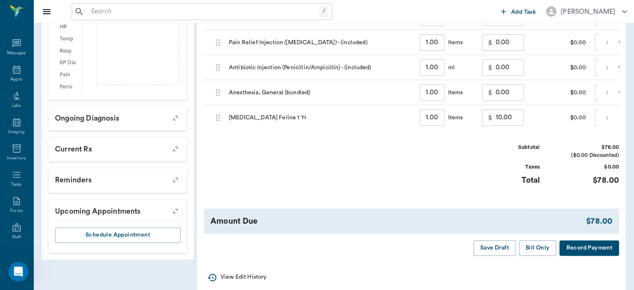
scroll to position [328, 0]
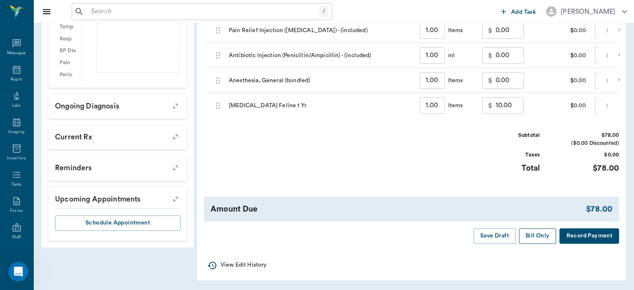
click at [538, 240] on button "Bill Only" at bounding box center [537, 235] width 37 height 15
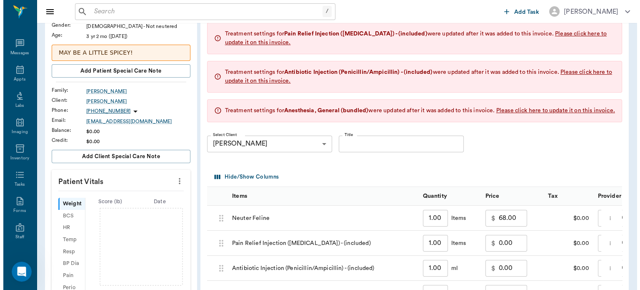
scroll to position [0, 0]
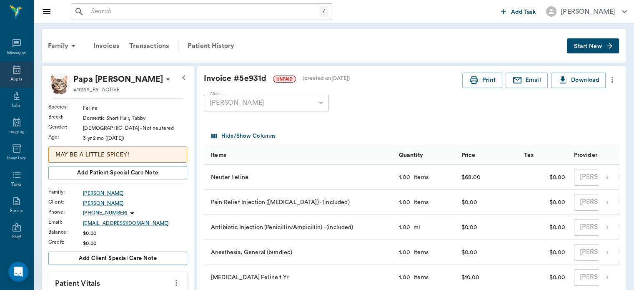
click at [15, 70] on icon at bounding box center [17, 70] width 10 height 10
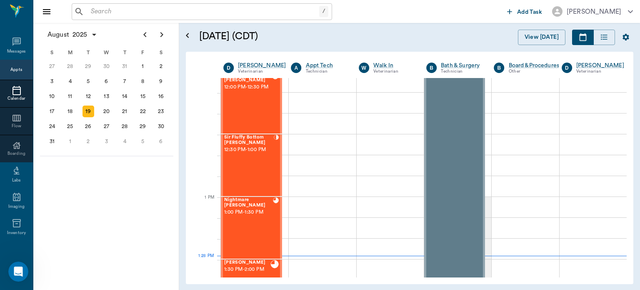
scroll to position [509, 0]
click at [252, 166] on div "Sir Fluffy Bottom BONINE 12:30 PM - 1:00 PM" at bounding box center [249, 165] width 50 height 61
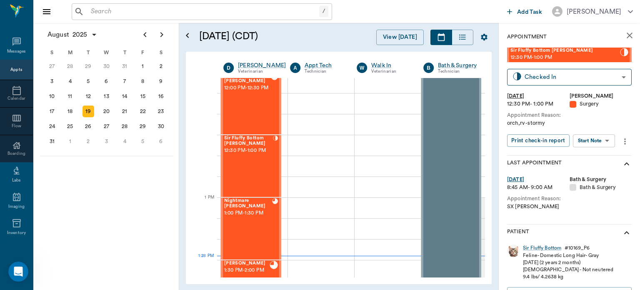
click at [600, 142] on body "/ ​ Add Task Dr. Bert Ellsworth Nectar Messages Appts Calendar Flow Boarding La…" at bounding box center [320, 145] width 640 height 290
click at [598, 172] on button "View Surgery" at bounding box center [587, 171] width 34 height 10
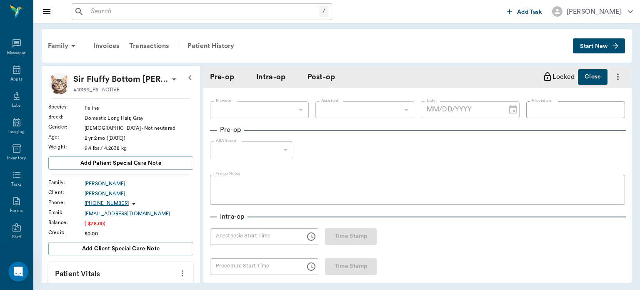
type input "63ec2f075fda476ae8351a4d"
type input "63ec2e7e52e12b0ba117b124"
type input "NEUTER"
type input "1"
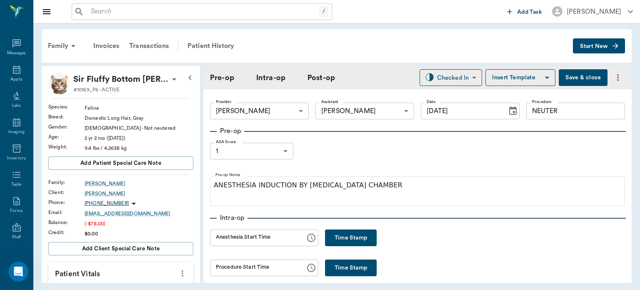
type input "[DATE]"
click at [325, 234] on button "Time Stamp" at bounding box center [351, 237] width 52 height 17
click at [230, 235] on input "01:28 PM" at bounding box center [255, 237] width 90 height 17
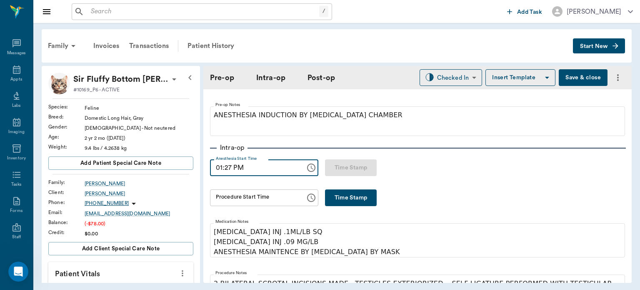
scroll to position [72, 0]
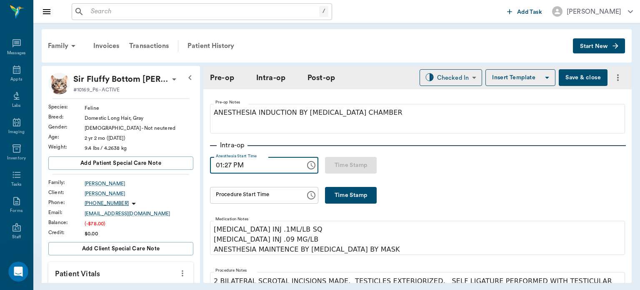
type input "01:27 PM"
click at [336, 189] on button "Time Stamp" at bounding box center [351, 195] width 52 height 17
type input "01:41 PM"
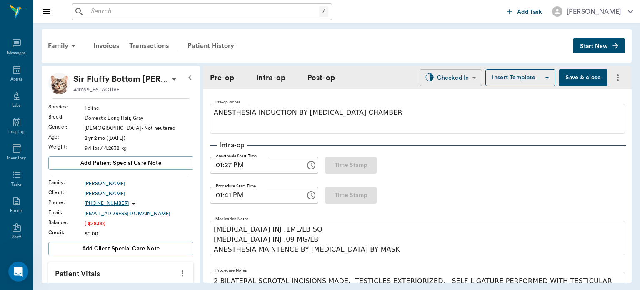
click at [457, 78] on body "/ ​ Add Task Dr. Bert Ellsworth Nectar Messages Appts Labs Imaging Inventory Ta…" at bounding box center [320, 145] width 640 height 290
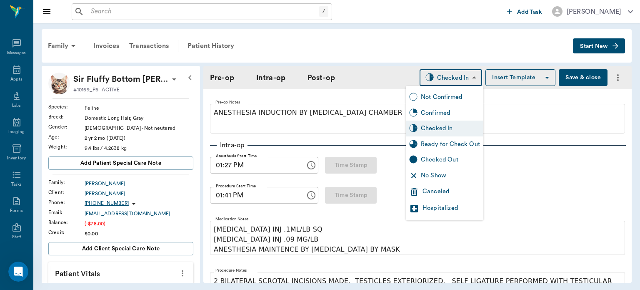
click at [465, 142] on div "Ready for Check Out" at bounding box center [450, 144] width 59 height 9
type input "READY_TO_CHECKOUT"
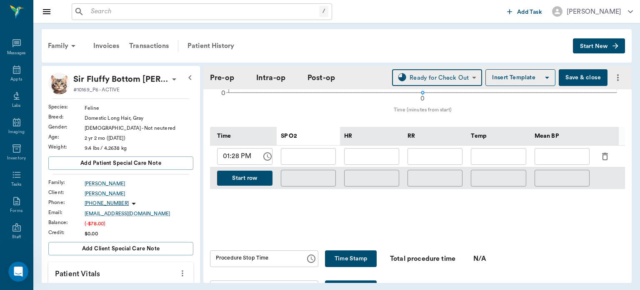
click at [345, 252] on button "Time Stamp" at bounding box center [351, 258] width 52 height 17
type input "01:41 PM"
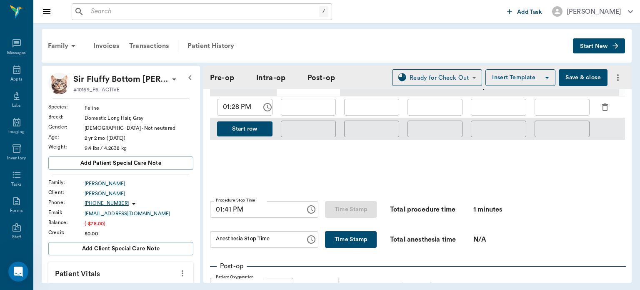
click at [353, 235] on button "Time Stamp" at bounding box center [351, 239] width 52 height 17
type input "01:41 PM"
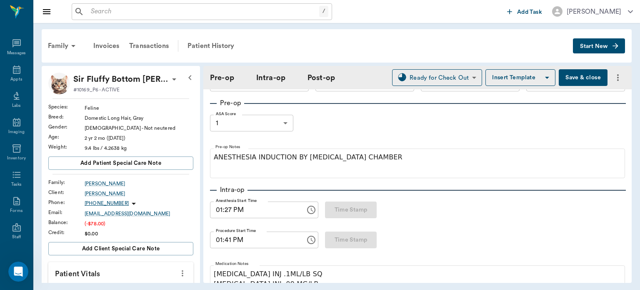
scroll to position [29, 0]
click at [228, 242] on input "01:41 PM" at bounding box center [255, 238] width 90 height 17
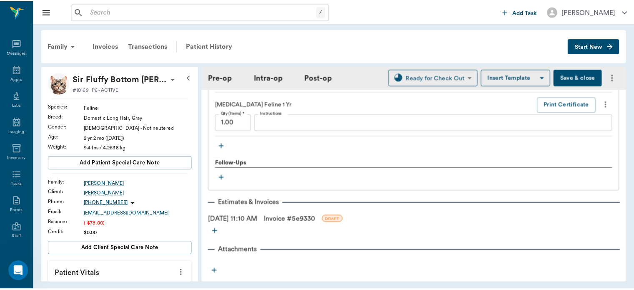
scroll to position [901, 0]
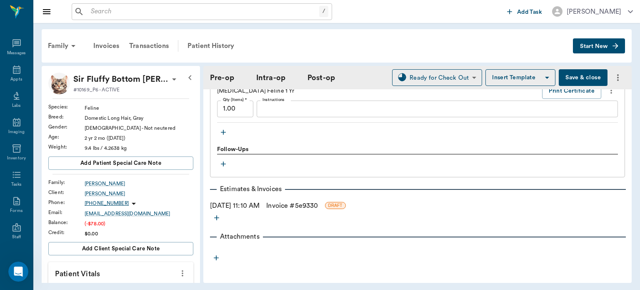
type input "01:32 PM"
click at [317, 202] on link "Invoice # 5e9330" at bounding box center [292, 205] width 52 height 10
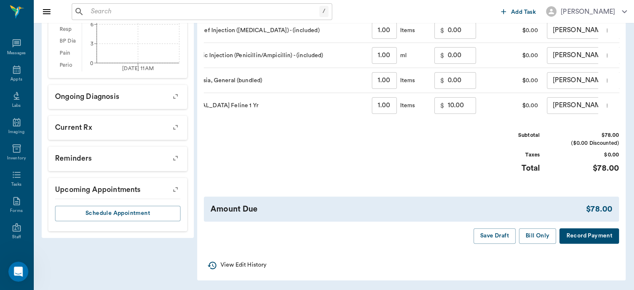
scroll to position [0, 100]
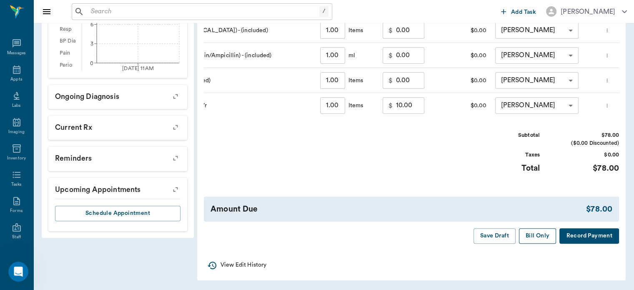
click at [538, 235] on button "Bill Only" at bounding box center [537, 235] width 37 height 15
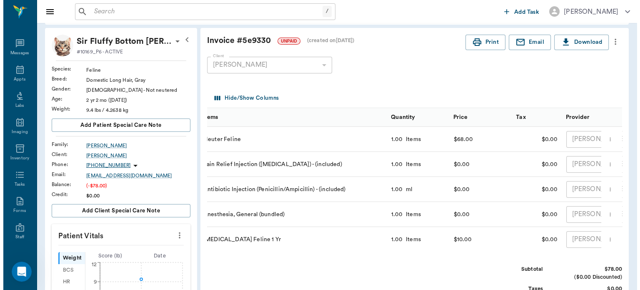
scroll to position [0, 0]
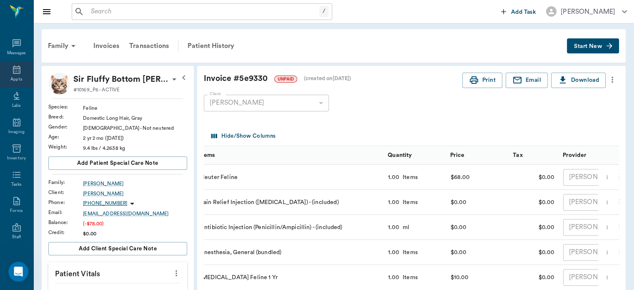
click at [12, 77] on div "Appts" at bounding box center [16, 79] width 12 height 6
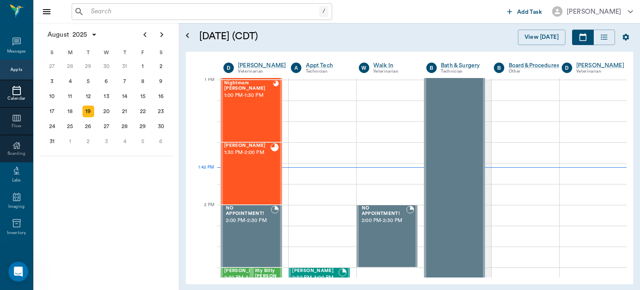
scroll to position [627, 0]
